Goal: Use online tool/utility: Utilize a website feature to perform a specific function

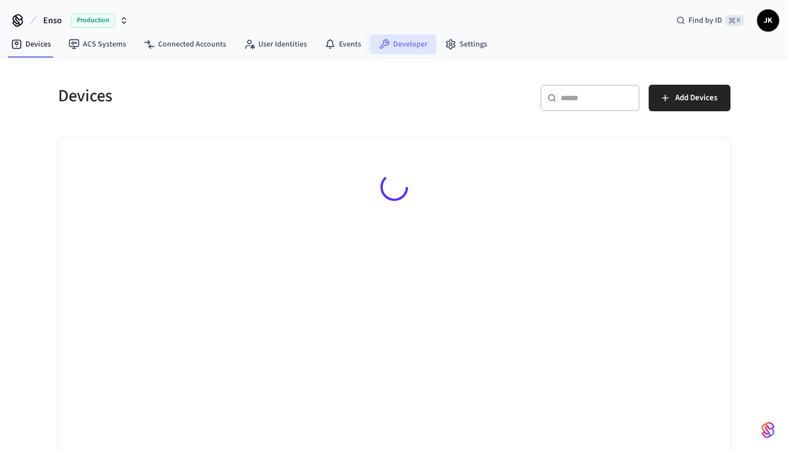
click at [410, 44] on link "Developer" at bounding box center [403, 44] width 66 height 20
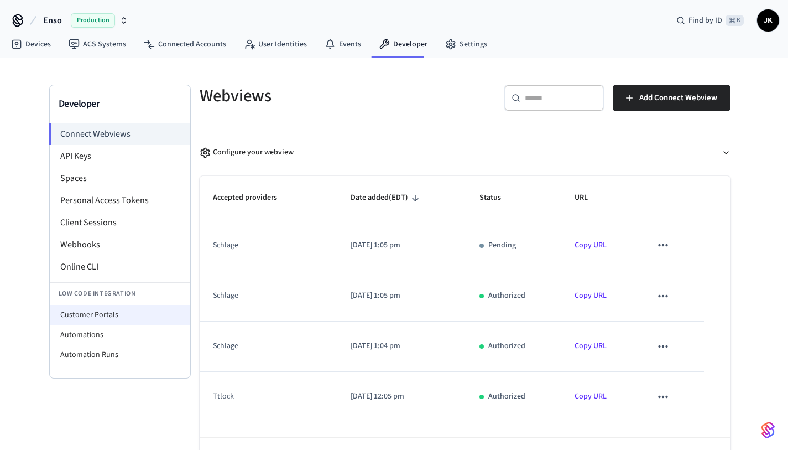
click at [118, 312] on li "Customer Portals" at bounding box center [120, 315] width 140 height 20
select select "**********"
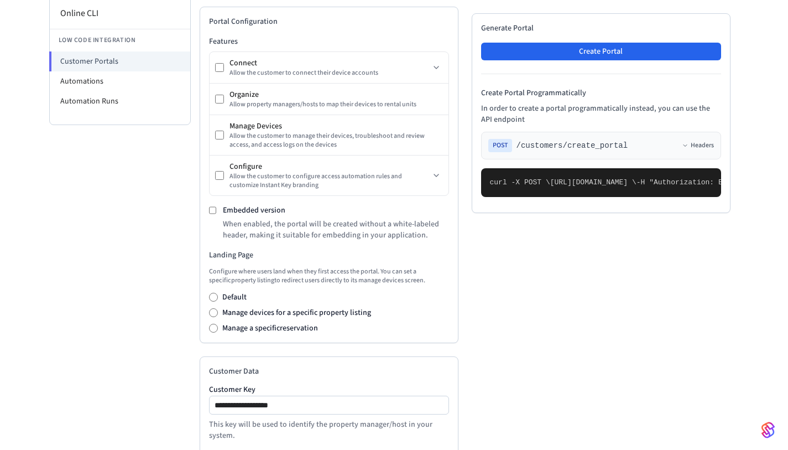
scroll to position [197, 0]
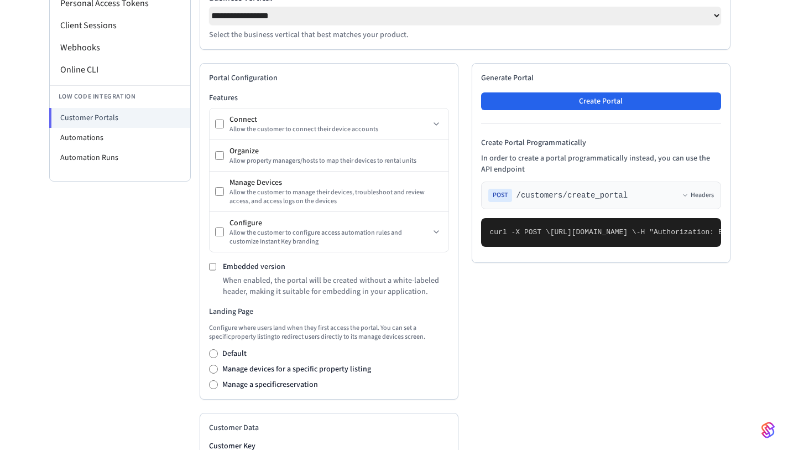
click at [597, 83] on h2 "Generate Portal" at bounding box center [601, 77] width 240 height 11
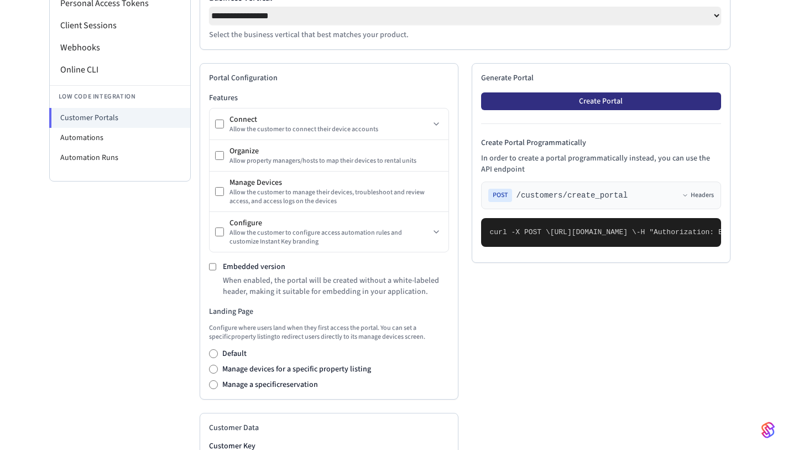
click at [594, 102] on button "Create Portal" at bounding box center [601, 101] width 240 height 18
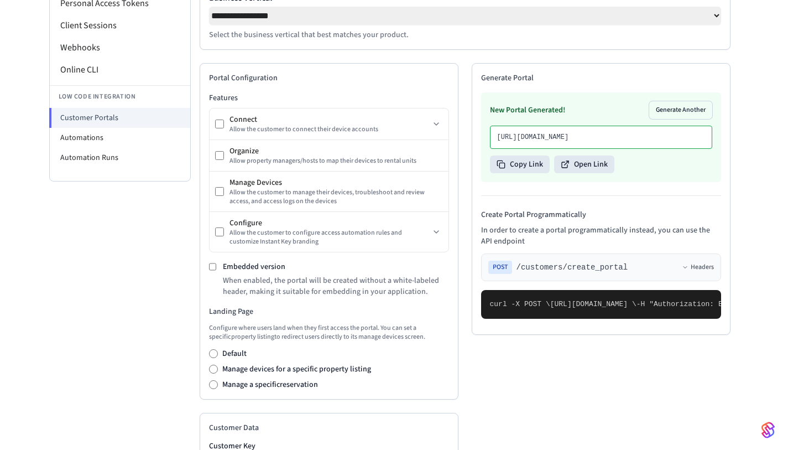
click at [590, 182] on div "New Portal Generated! Generate Another [URL][DOMAIN_NAME] Copy Link Open Link" at bounding box center [601, 137] width 240 height 90
click at [592, 173] on button "Open Link" at bounding box center [584, 164] width 60 height 18
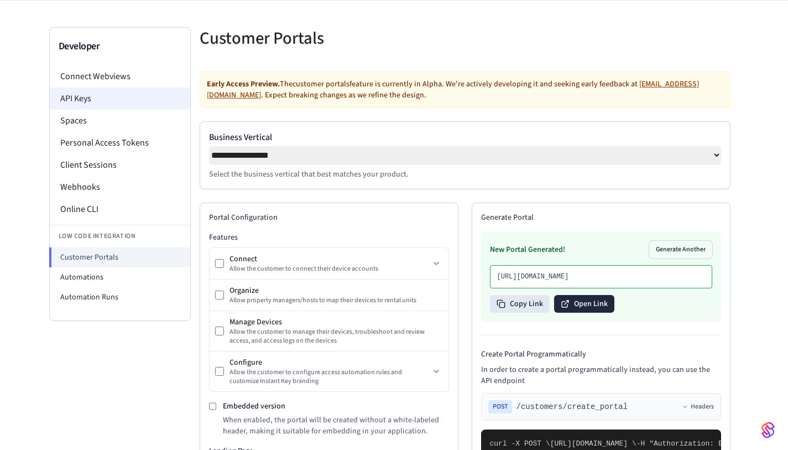
scroll to position [0, 0]
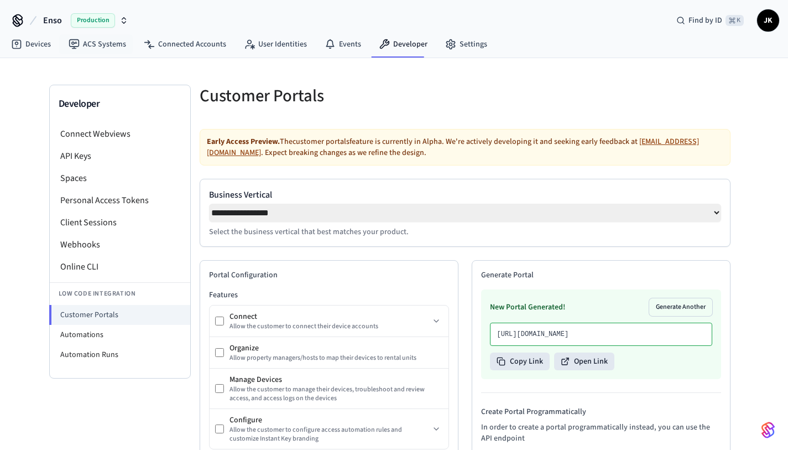
click at [113, 15] on span "Production" at bounding box center [93, 20] width 44 height 14
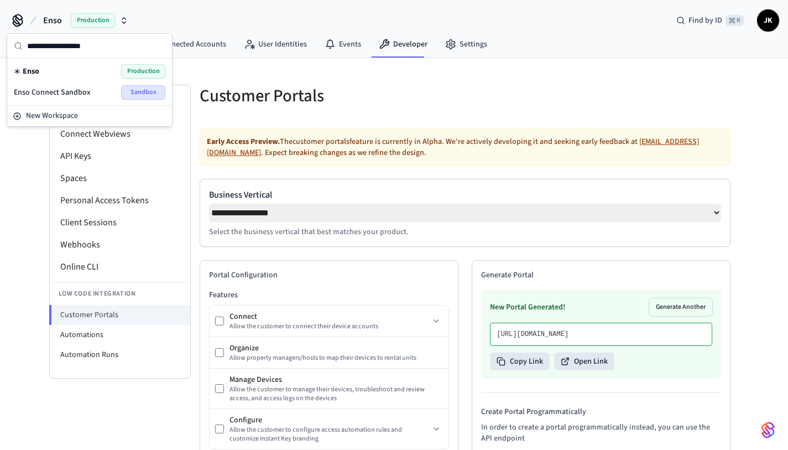
click at [137, 93] on span "Sandbox" at bounding box center [143, 92] width 44 height 14
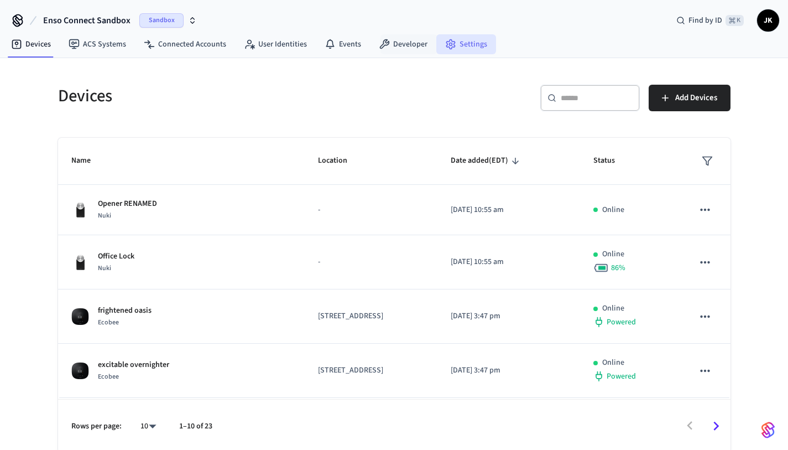
click at [461, 39] on link "Settings" at bounding box center [466, 44] width 60 height 20
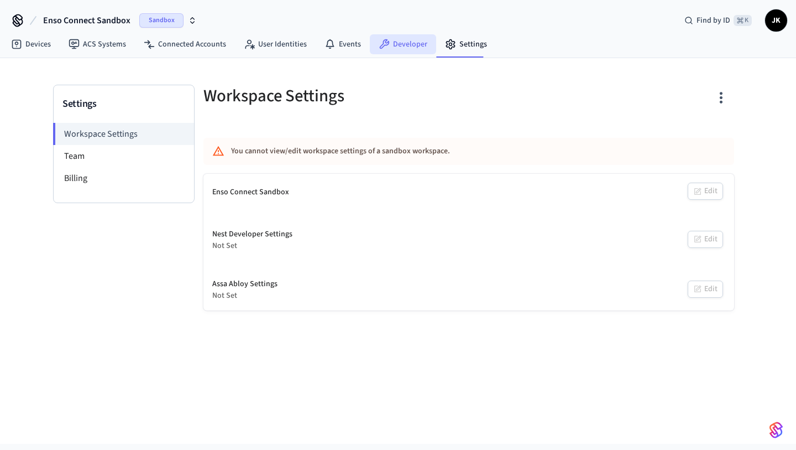
click at [415, 36] on link "Developer" at bounding box center [403, 44] width 66 height 20
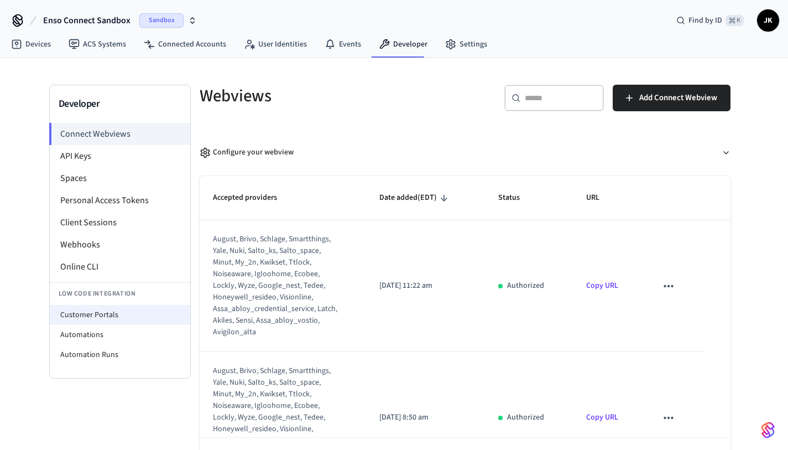
click at [108, 322] on li "Customer Portals" at bounding box center [120, 315] width 140 height 20
select select "**********"
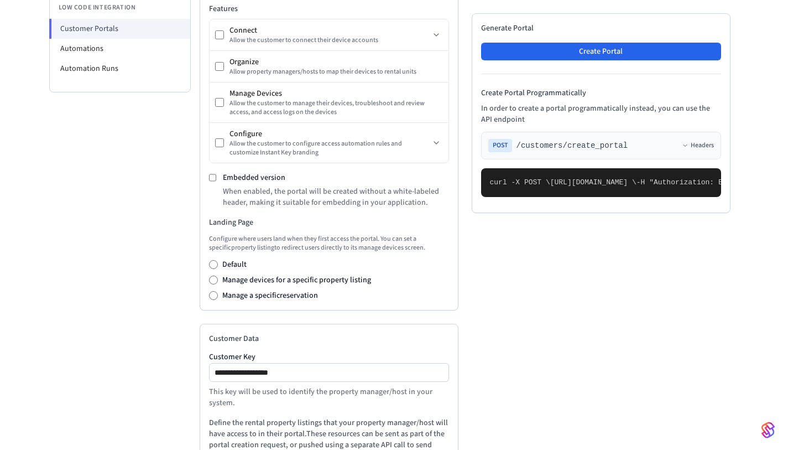
scroll to position [302, 0]
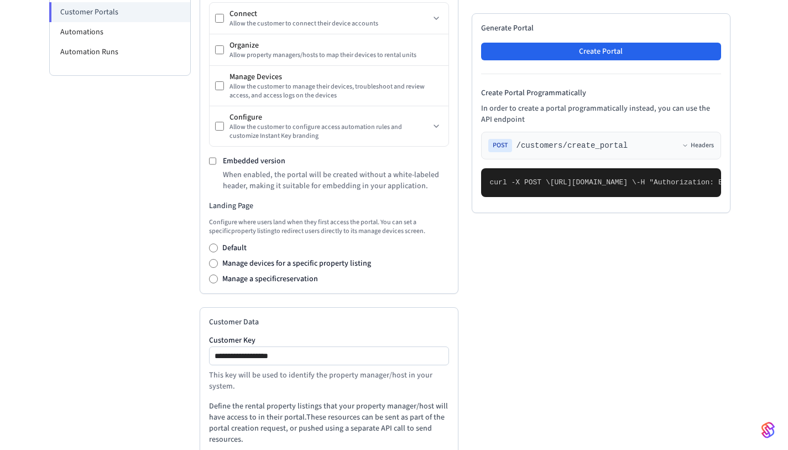
click at [608, 62] on div "Generate Portal Create Portal Create Portal Programmatically In order to create…" at bounding box center [601, 113] width 259 height 200
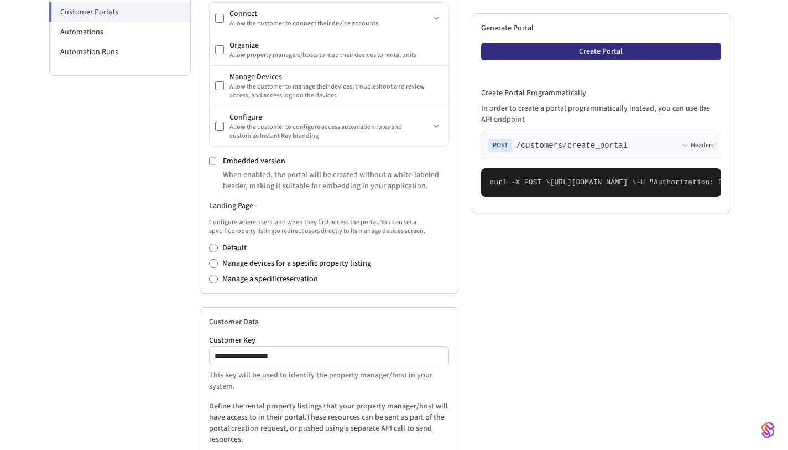
click at [608, 57] on button "Create Portal" at bounding box center [601, 52] width 240 height 18
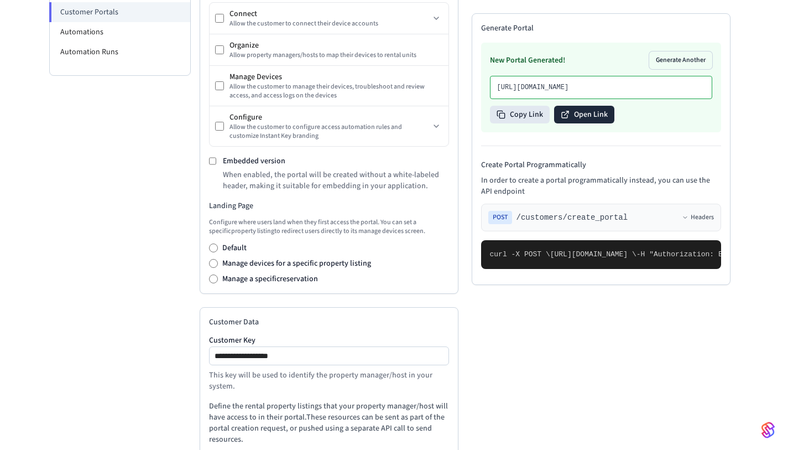
click at [584, 123] on button "Open Link" at bounding box center [584, 115] width 60 height 18
